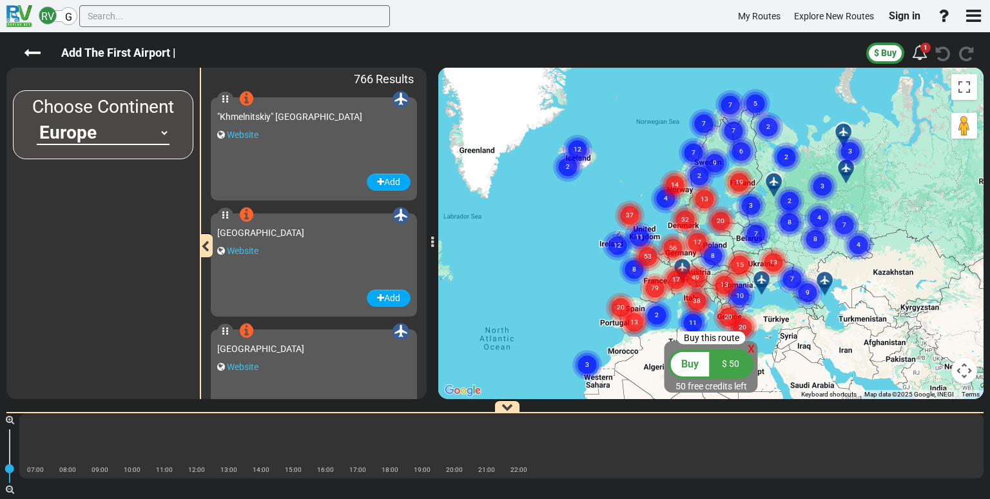
select select "number:1"
click at [163, 128] on select "[GEOGRAPHIC_DATA] [GEOGRAPHIC_DATA] [GEOGRAPHIC_DATA] [GEOGRAPHIC_DATA] [GEOGRA…" at bounding box center [103, 133] width 133 height 24
click at [11, 207] on div "Choose Continent [GEOGRAPHIC_DATA] [GEOGRAPHIC_DATA] [GEOGRAPHIC_DATA] [GEOGRAP…" at bounding box center [102, 233] width 193 height 331
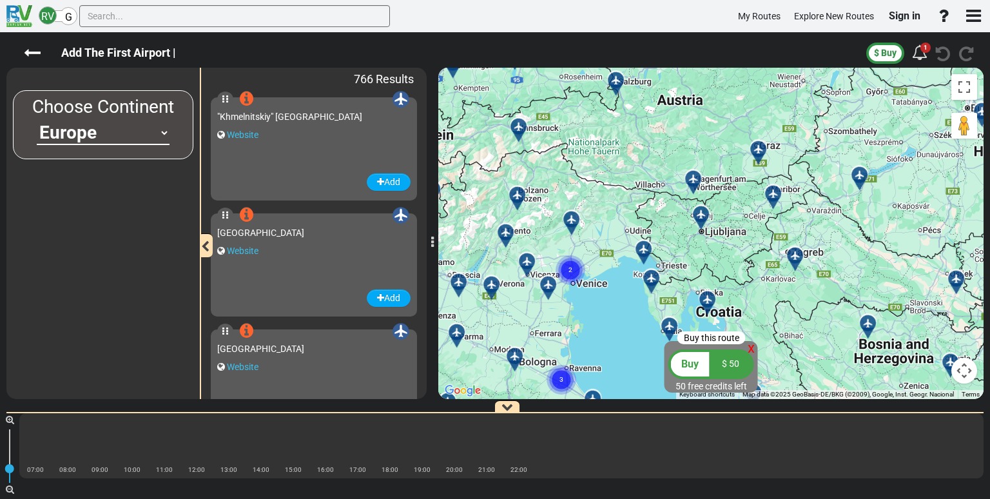
drag, startPoint x: 513, startPoint y: 255, endPoint x: 567, endPoint y: 286, distance: 62.9
click at [567, 286] on div "To activate drag with keyboard, press Alt + Enter. Once in keyboard drag state,…" at bounding box center [711, 233] width 546 height 331
click at [490, 289] on div at bounding box center [496, 290] width 21 height 20
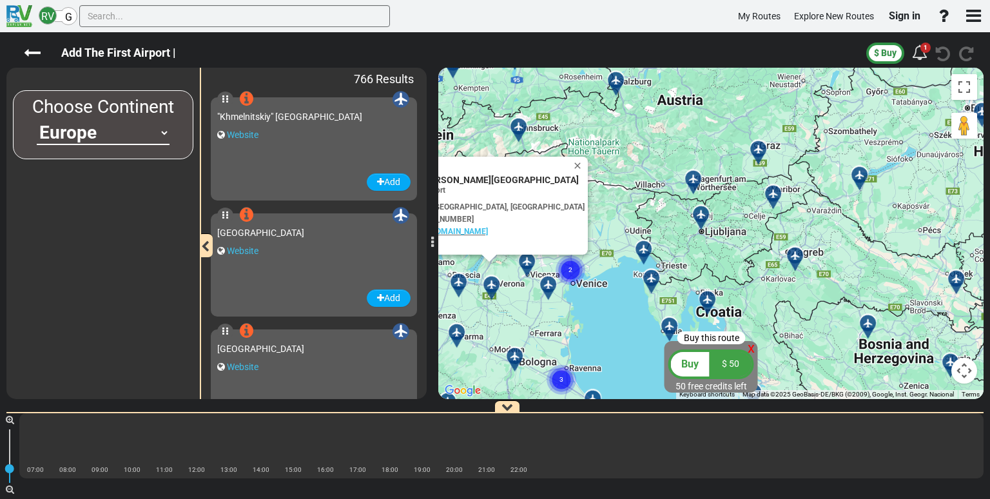
scroll to position [83565, 0]
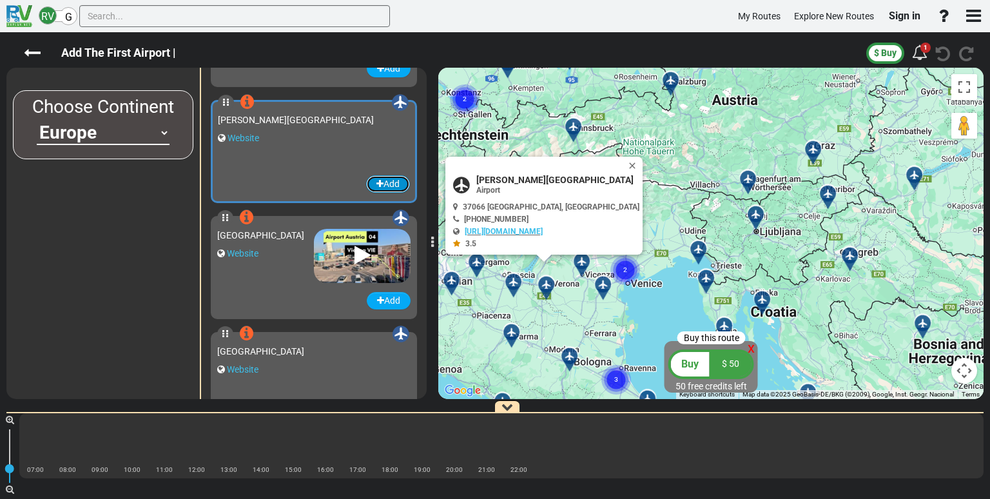
click at [366, 181] on button "Add" at bounding box center [388, 183] width 44 height 17
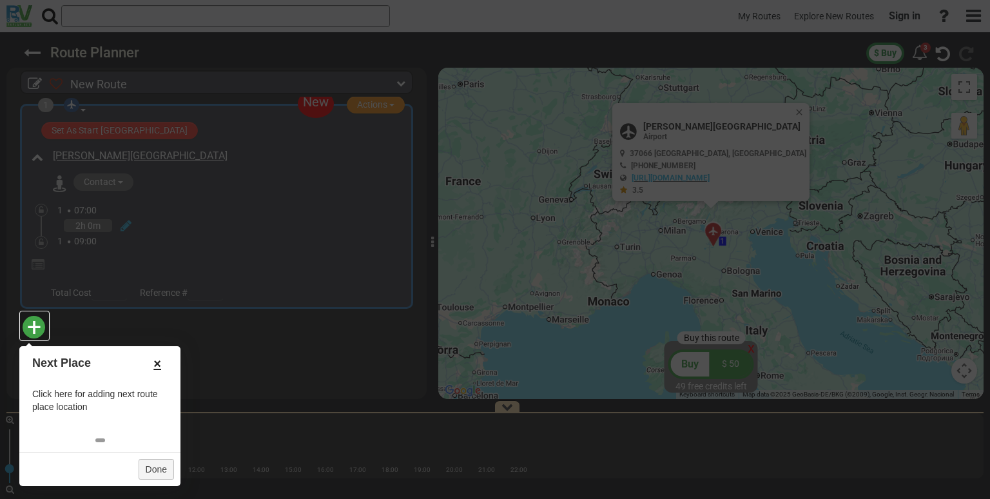
click at [155, 358] on link "×" at bounding box center [157, 364] width 21 height 22
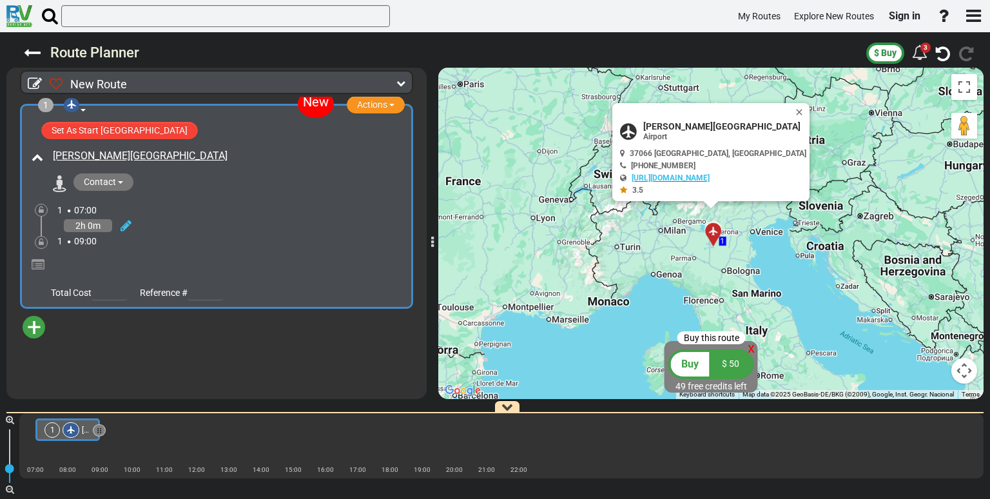
click at [35, 328] on span "+" at bounding box center [34, 328] width 14 height 30
click at [50, 348] on li "Add Atraction" at bounding box center [74, 350] width 102 height 17
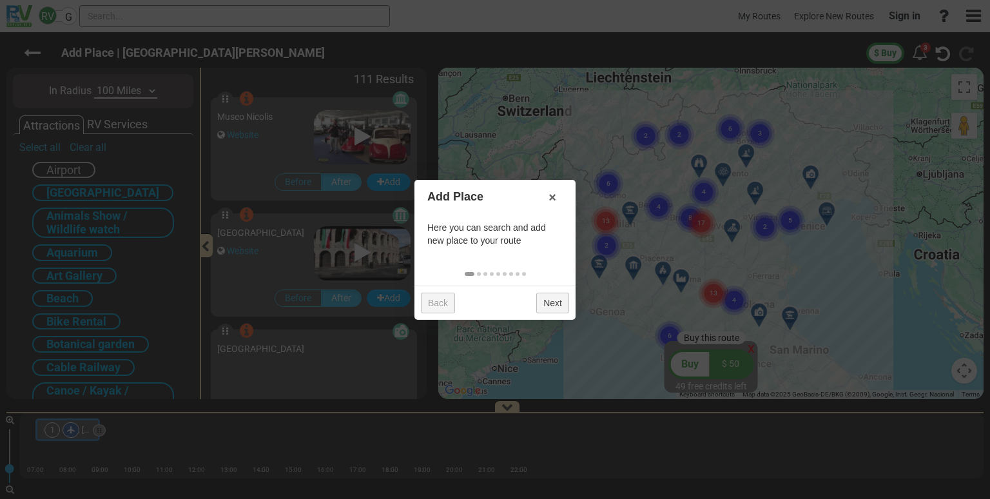
click at [98, 196] on div at bounding box center [495, 249] width 990 height 499
click at [552, 194] on link "×" at bounding box center [552, 197] width 21 height 22
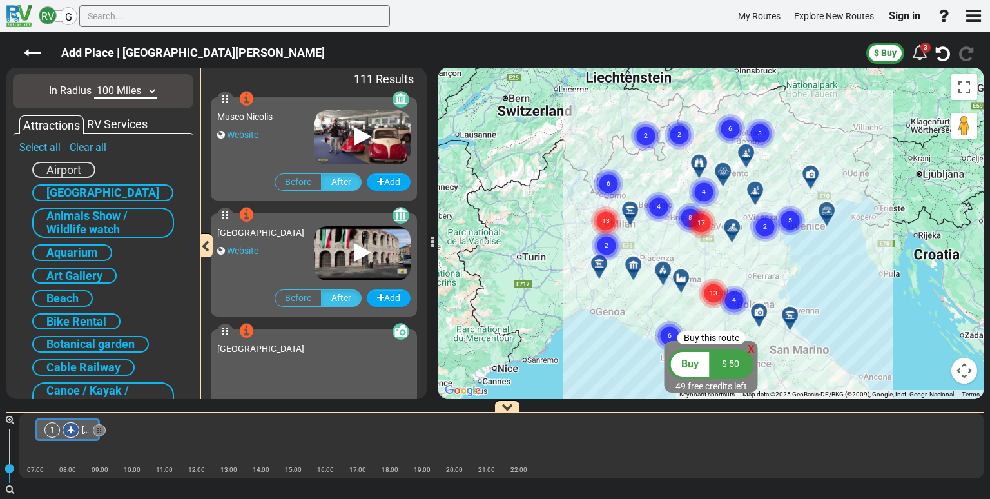
click at [57, 188] on span "[GEOGRAPHIC_DATA]" at bounding box center [102, 193] width 113 height 14
click at [57, 292] on span "Beach" at bounding box center [62, 298] width 32 height 14
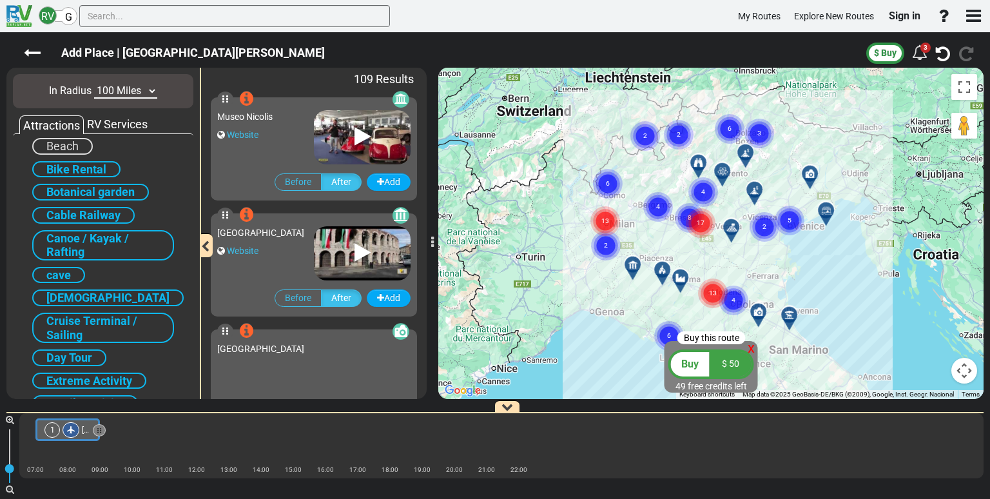
scroll to position [152, 0]
click at [64, 269] on span "cave" at bounding box center [58, 275] width 25 height 14
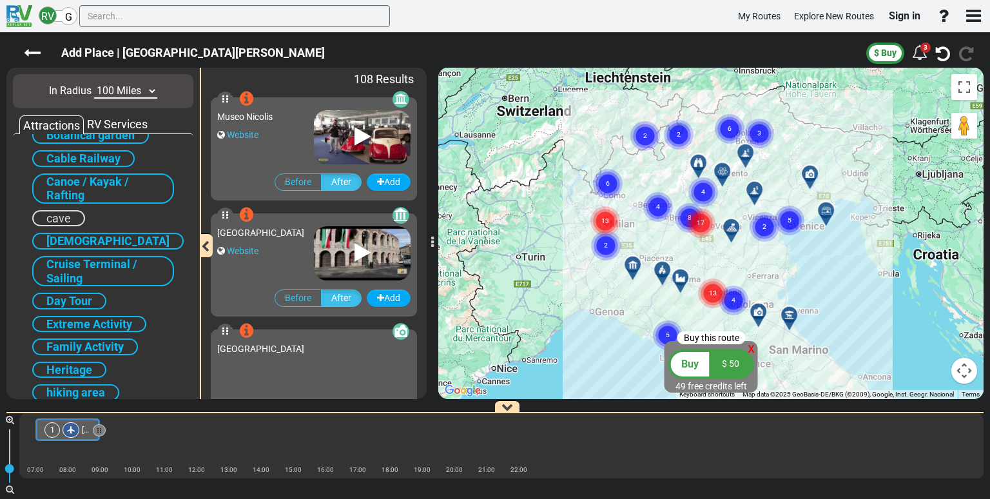
scroll to position [211, 0]
click at [126, 315] on span "Extreme Activity" at bounding box center [89, 322] width 86 height 14
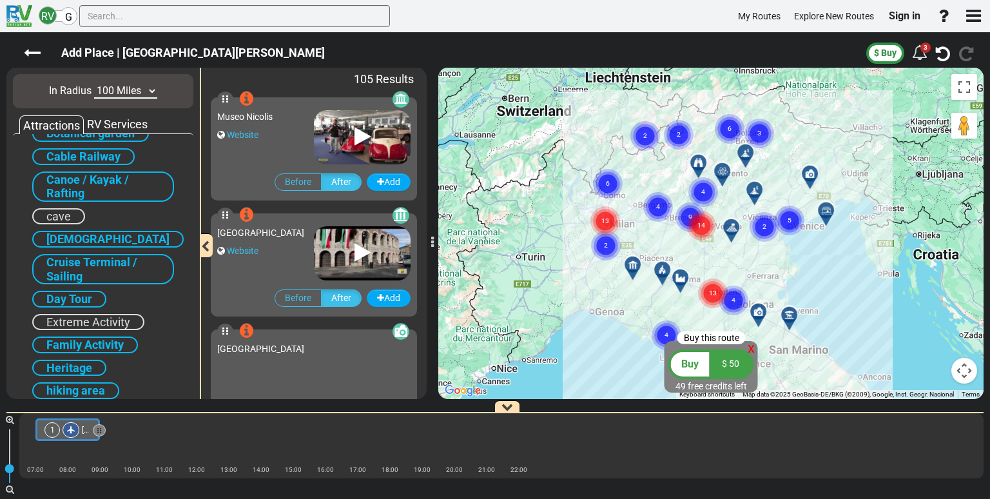
click at [114, 338] on span "Family Activity" at bounding box center [84, 345] width 77 height 14
click at [144, 124] on div "RV Services" at bounding box center [117, 124] width 67 height 17
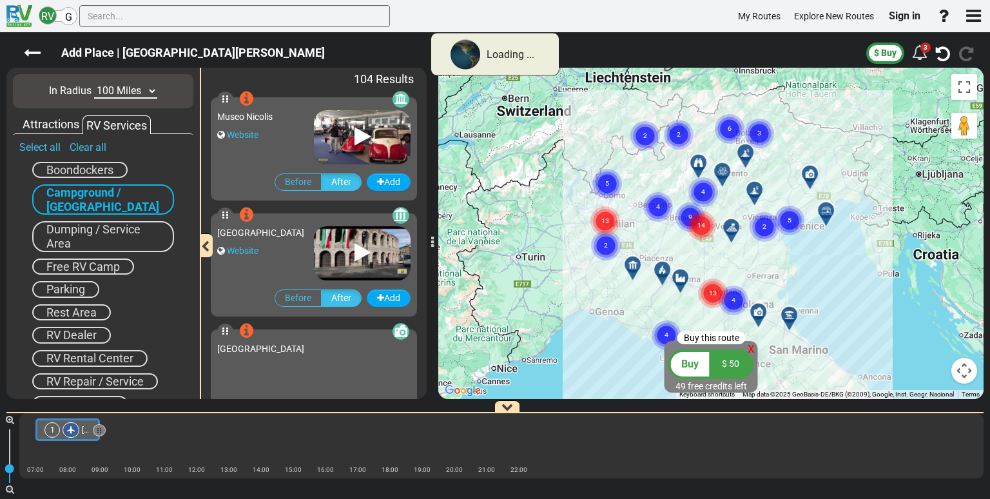
click at [110, 260] on span "Free RV Camp" at bounding box center [83, 267] width 74 height 14
click at [111, 268] on span "Free RV Camp" at bounding box center [83, 267] width 74 height 14
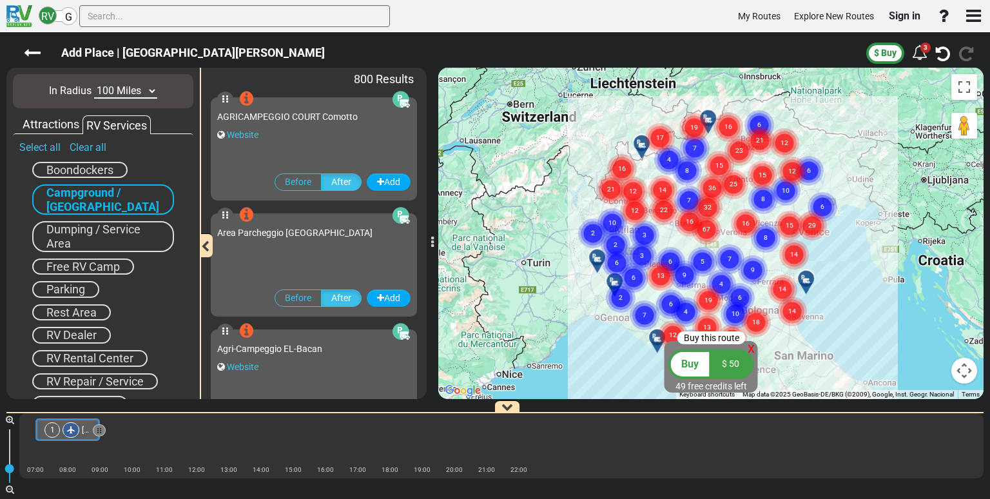
click at [111, 268] on span "Free RV Camp" at bounding box center [83, 267] width 74 height 14
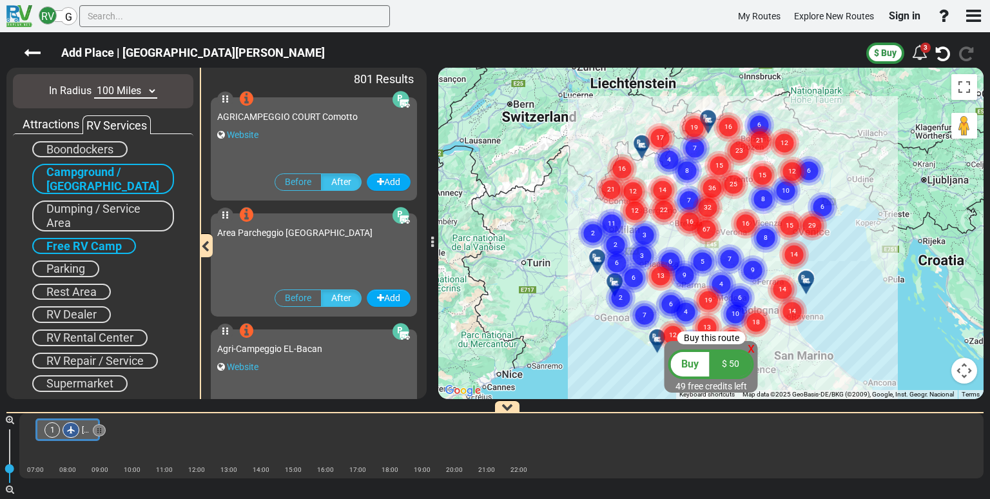
scroll to position [0, 0]
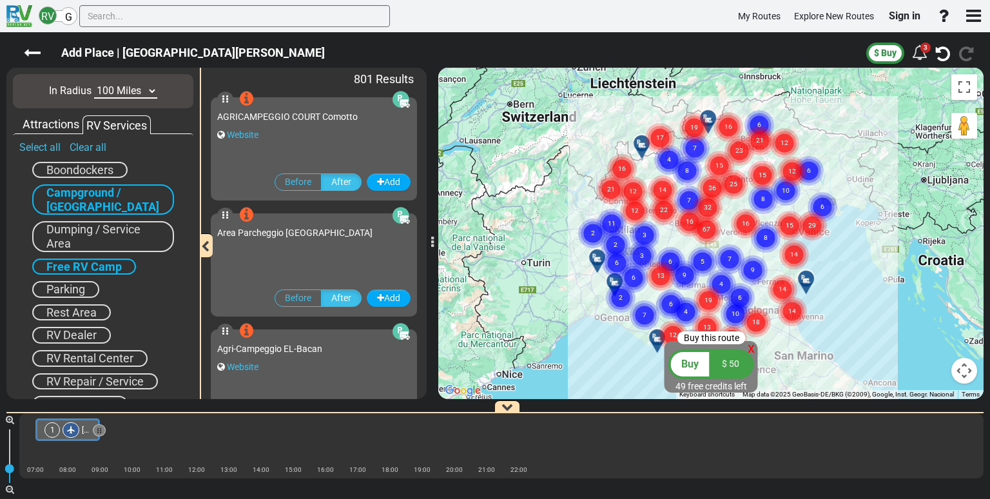
click at [70, 21] on span "G" at bounding box center [68, 17] width 7 height 12
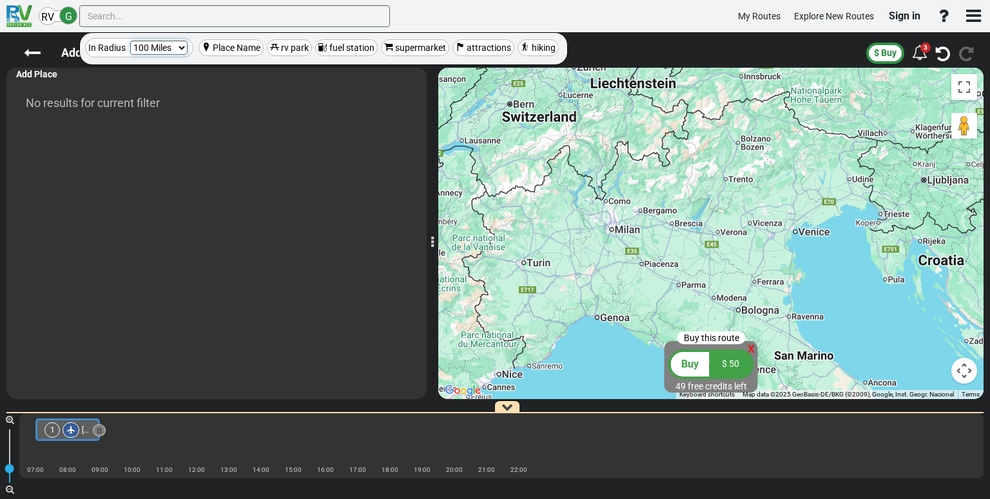
click at [181, 47] on select "10 Miles 50 Miles 100 Miles 250 Miles 500 Miles 1000 Miles" at bounding box center [158, 48] width 57 height 14
select select "number:1000"
click at [130, 41] on select "10 Miles 50 Miles 100 Miles 250 Miles 500 Miles 1000 Miles" at bounding box center [158, 48] width 57 height 14
click at [293, 48] on span "rv park" at bounding box center [295, 48] width 28 height 10
click at [0, 0] on input "rv park" at bounding box center [0, 0] width 0 height 0
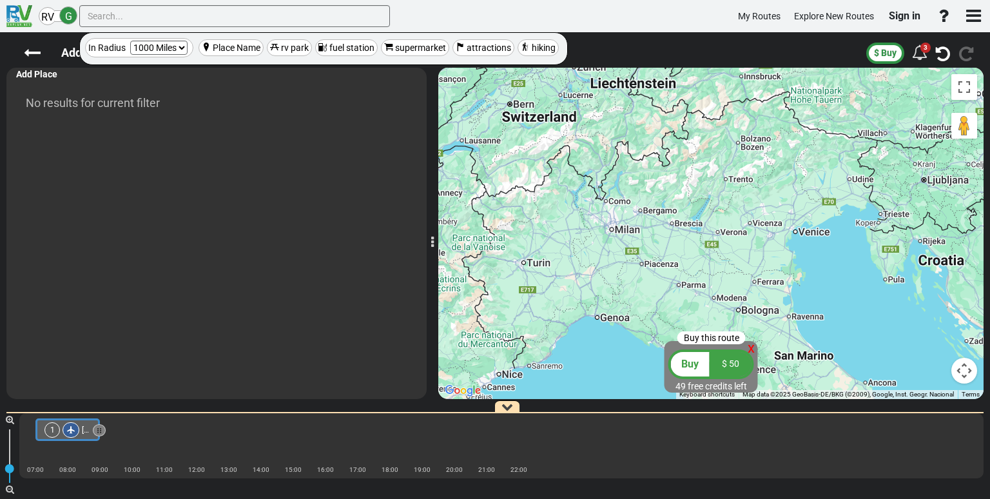
type input "rv park"
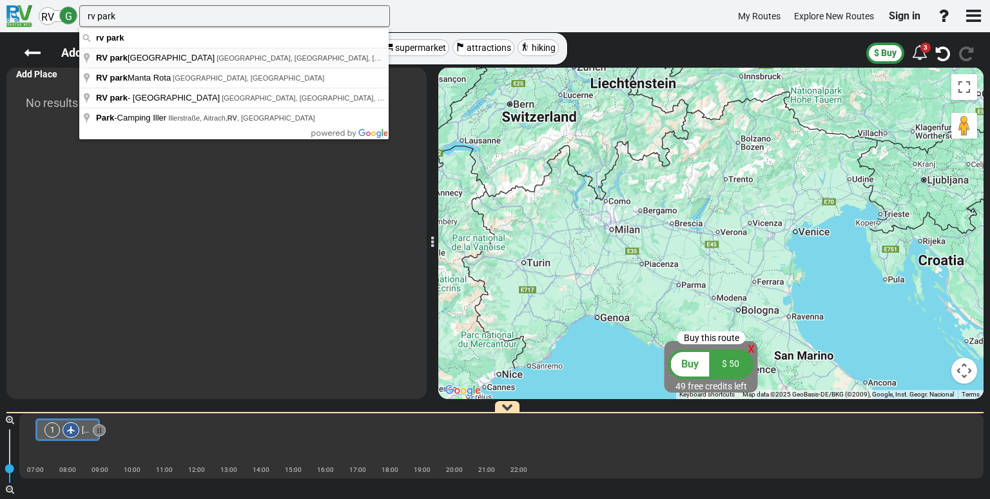
type input "[GEOGRAPHIC_DATA], [GEOGRAPHIC_DATA], [GEOGRAPHIC_DATA], [GEOGRAPHIC_DATA]"
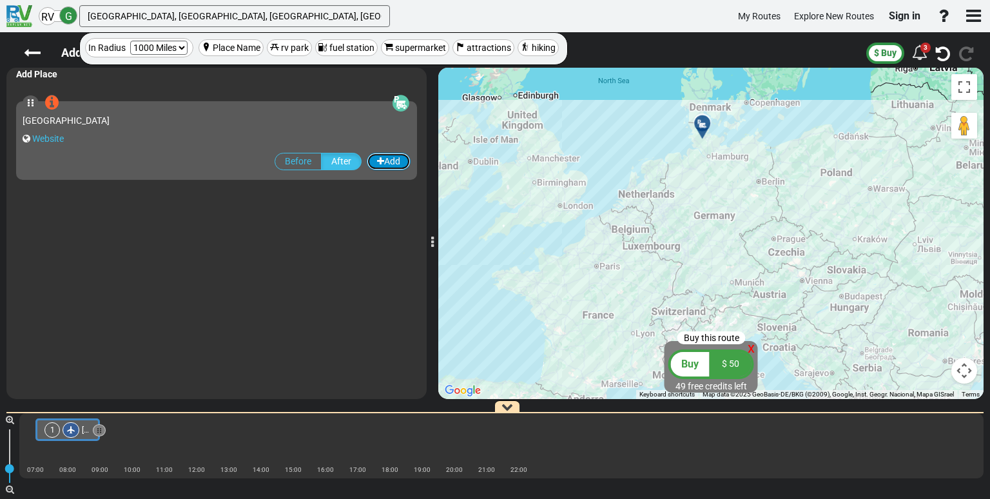
click at [384, 153] on button "Add" at bounding box center [389, 161] width 44 height 17
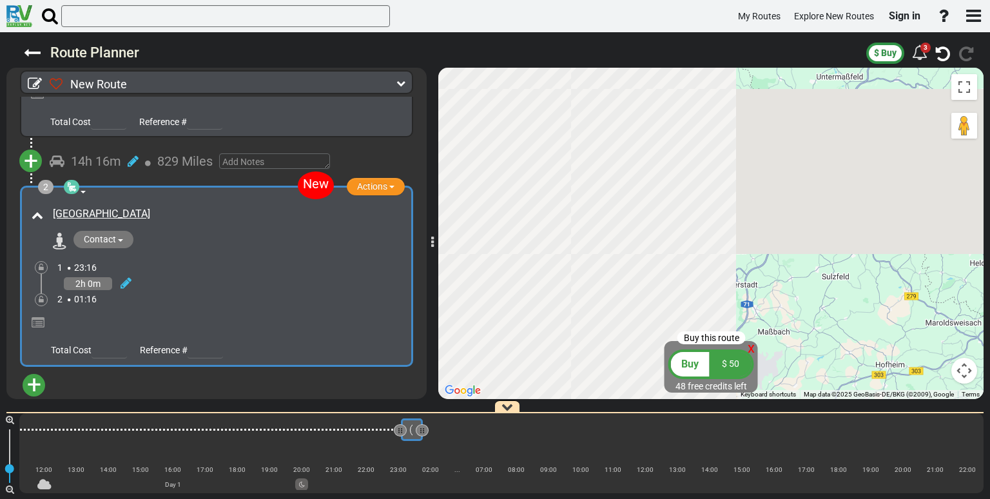
scroll to position [180, 0]
